Goal: Navigation & Orientation: Find specific page/section

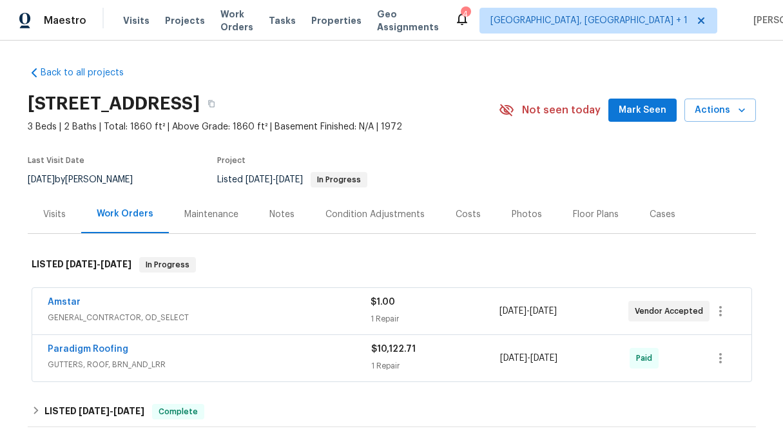
scroll to position [77, 0]
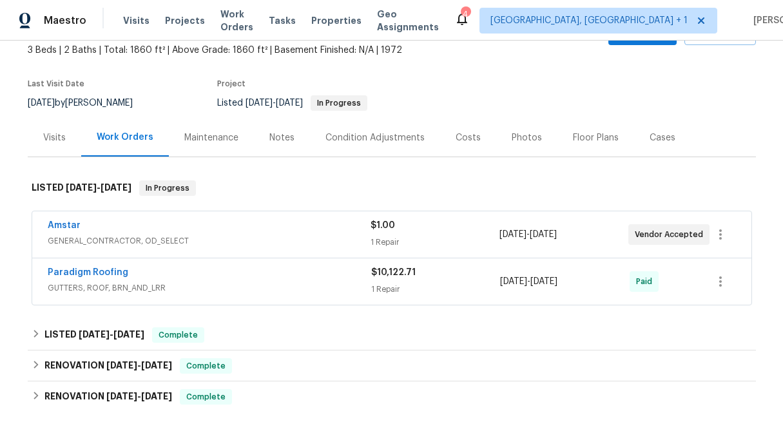
click at [575, 131] on div "Floor Plans" at bounding box center [596, 137] width 46 height 13
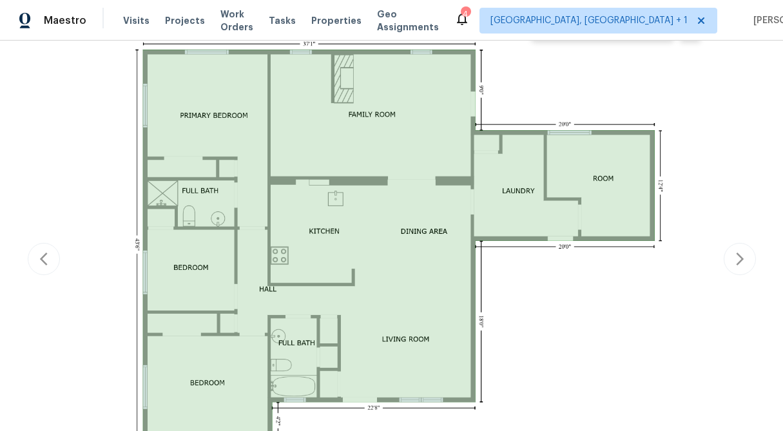
scroll to position [273, 0]
